Goal: Task Accomplishment & Management: Use online tool/utility

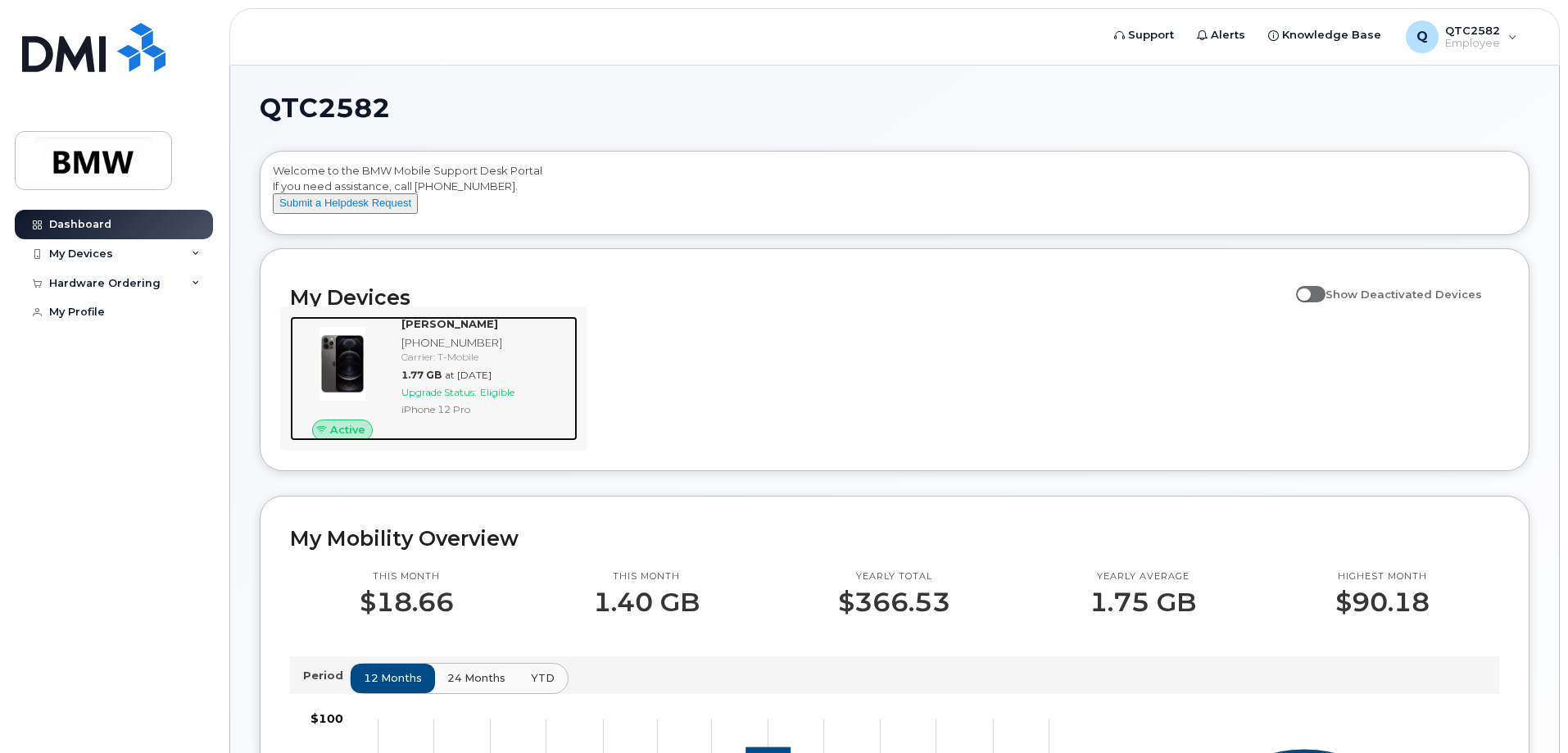
click at [438, 399] on span "Upgrade Status:" at bounding box center [439, 392] width 75 height 12
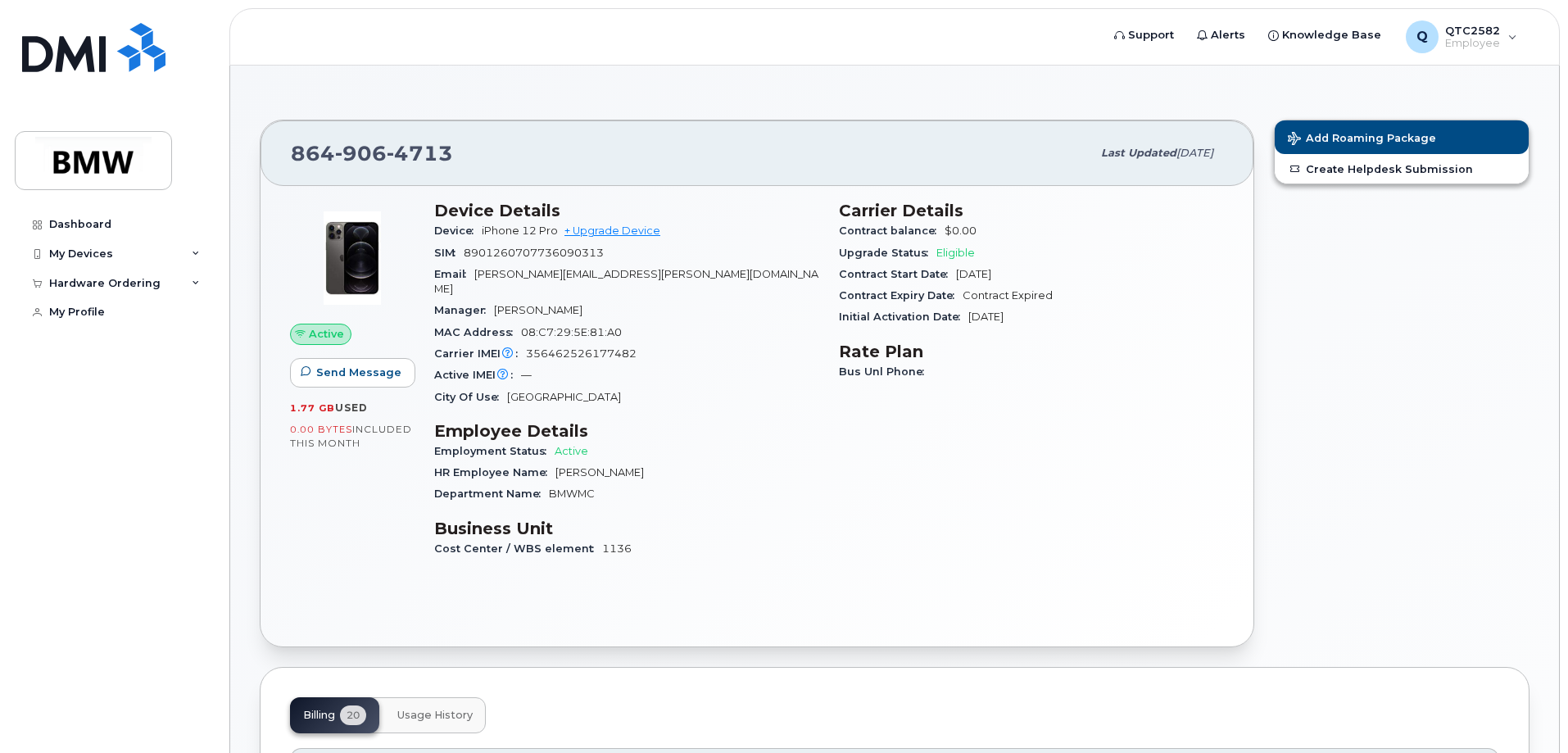
click at [635, 240] on div "Device iPhone 12 Pro + Upgrade Device" at bounding box center [626, 232] width 385 height 22
click at [645, 231] on link "+ Upgrade Device" at bounding box center [612, 231] width 96 height 12
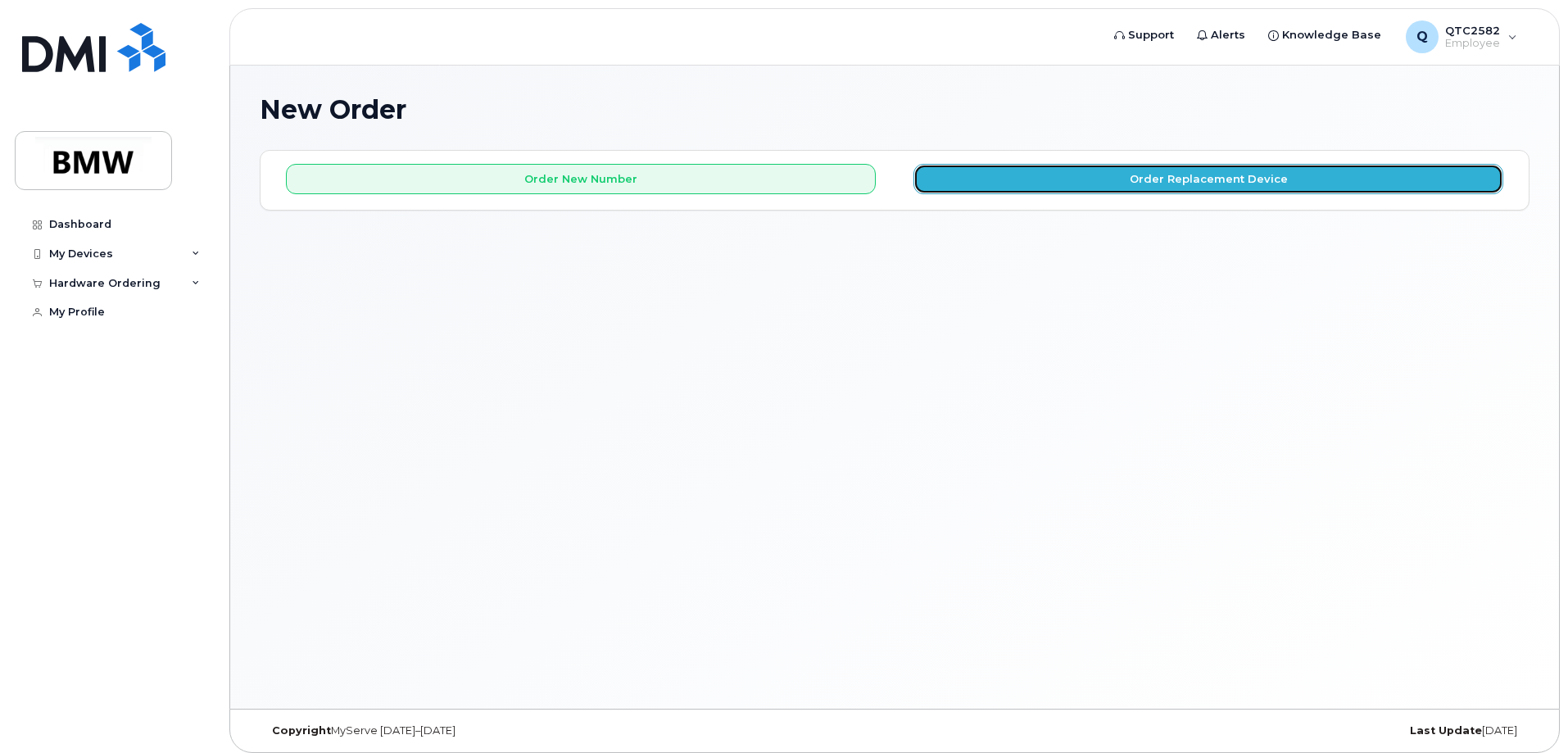
click at [1116, 181] on button "Order Replacement Device" at bounding box center [1208, 179] width 590 height 31
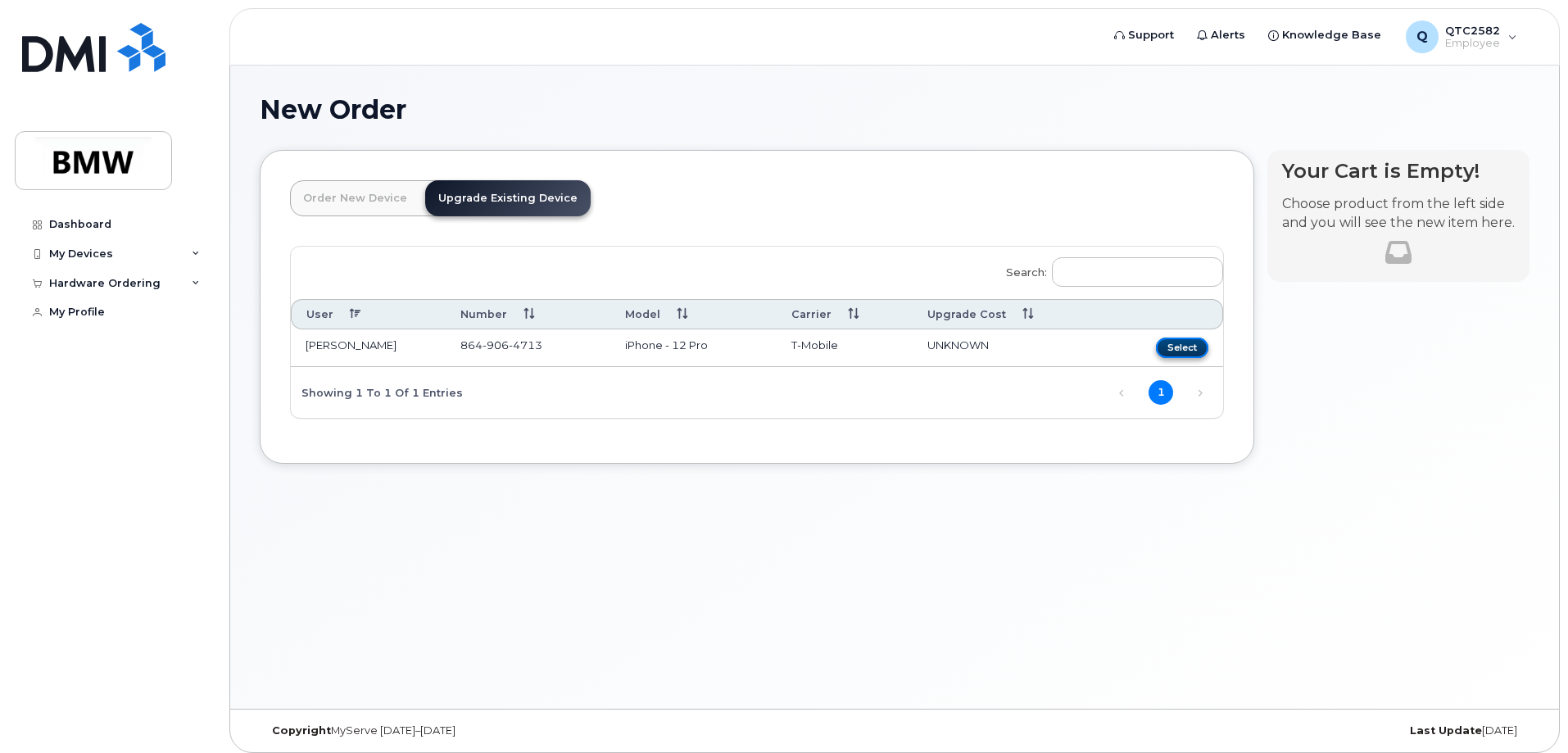
click at [1161, 348] on button "Select" at bounding box center [1182, 347] width 52 height 21
